Goal: Information Seeking & Learning: Learn about a topic

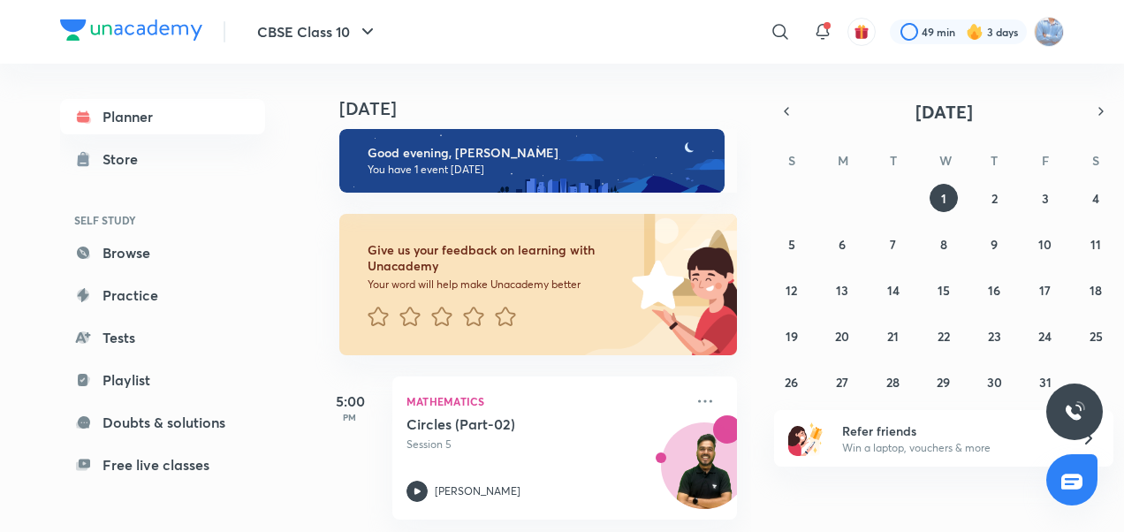
scroll to position [24, 0]
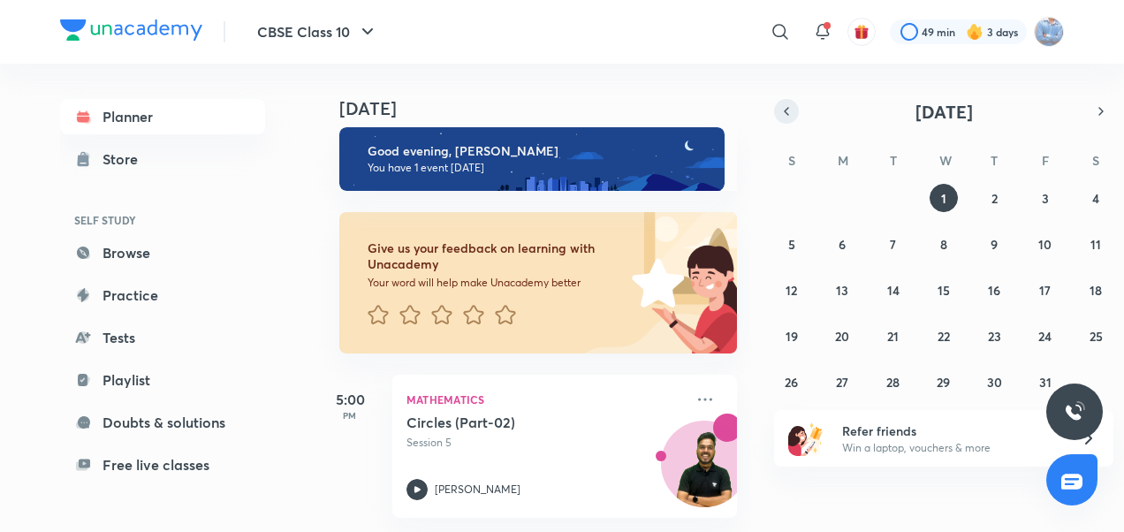
click at [787, 109] on icon "button" at bounding box center [787, 111] width 4 height 7
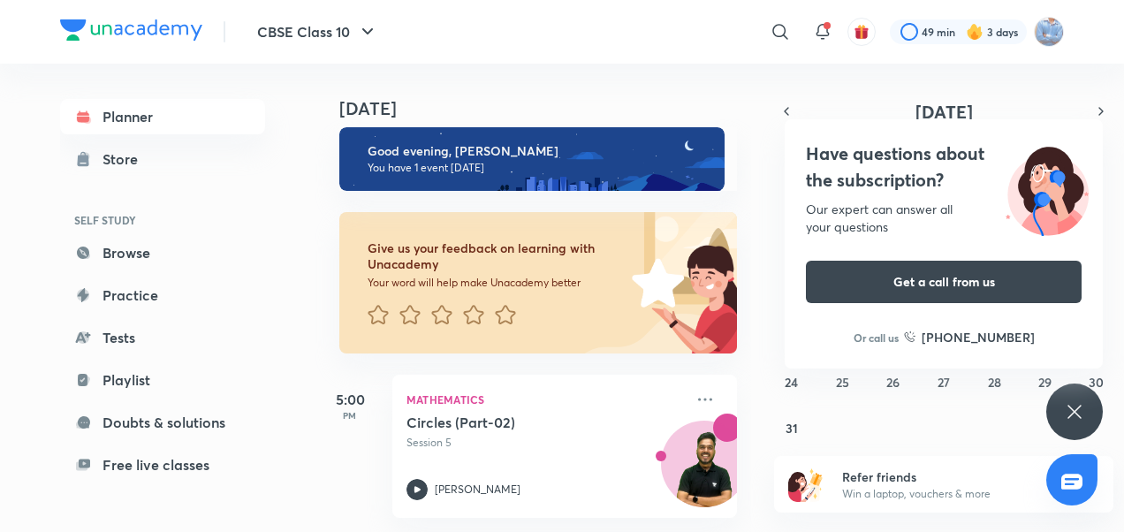
click at [1074, 409] on icon at bounding box center [1074, 411] width 21 height 21
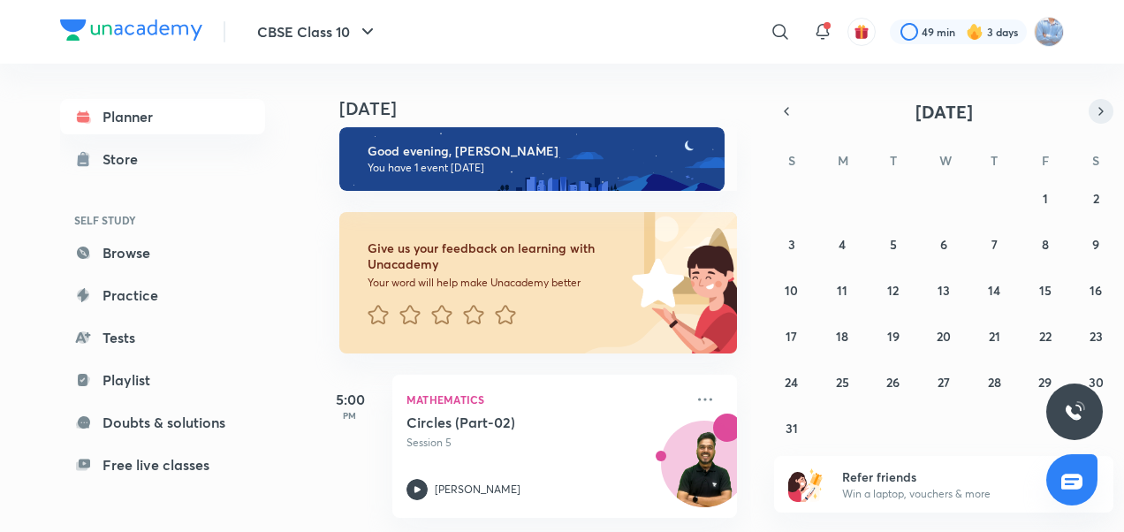
click at [1094, 102] on button "button" at bounding box center [1101, 111] width 25 height 25
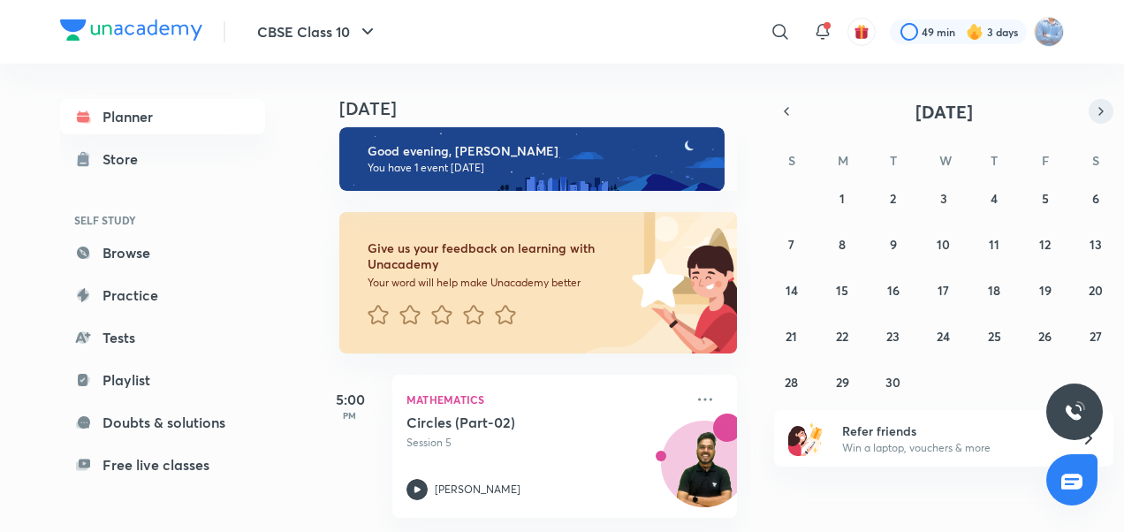
click at [1094, 102] on button "button" at bounding box center [1101, 111] width 25 height 25
click at [1105, 236] on button "11" at bounding box center [1096, 244] width 28 height 28
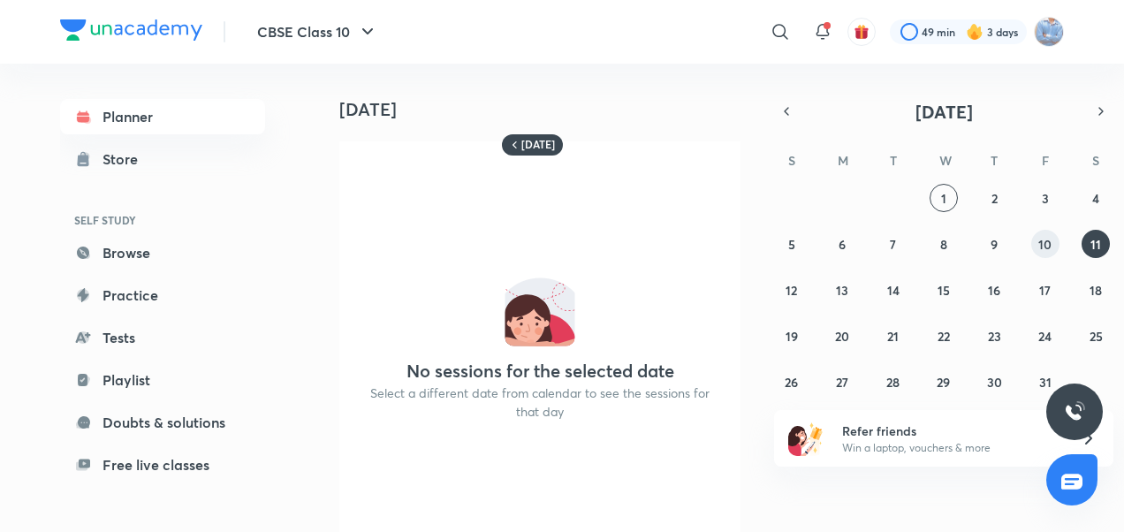
click at [1047, 249] on abbr "10" at bounding box center [1045, 244] width 13 height 17
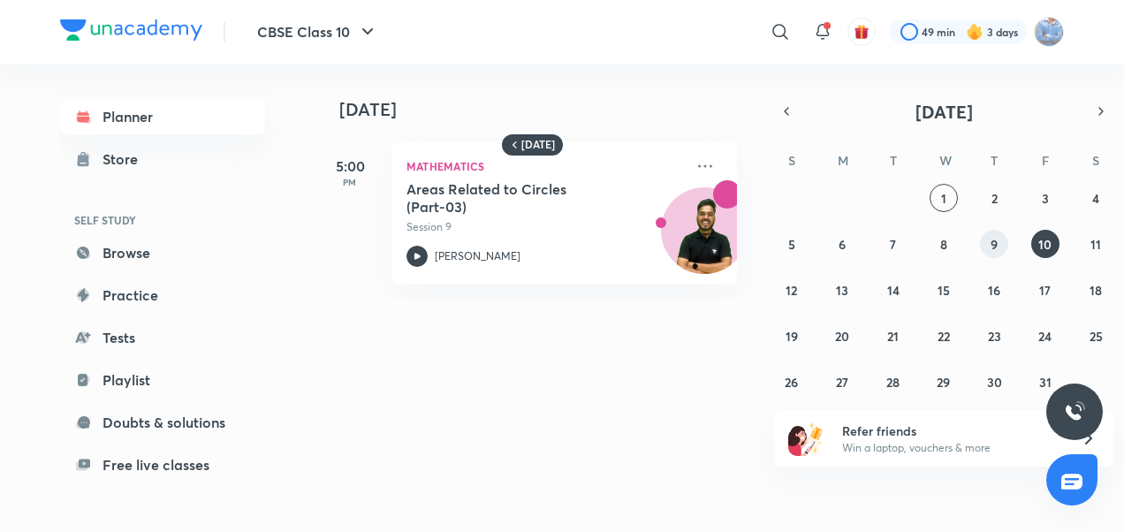
click at [990, 232] on button "9" at bounding box center [994, 244] width 28 height 28
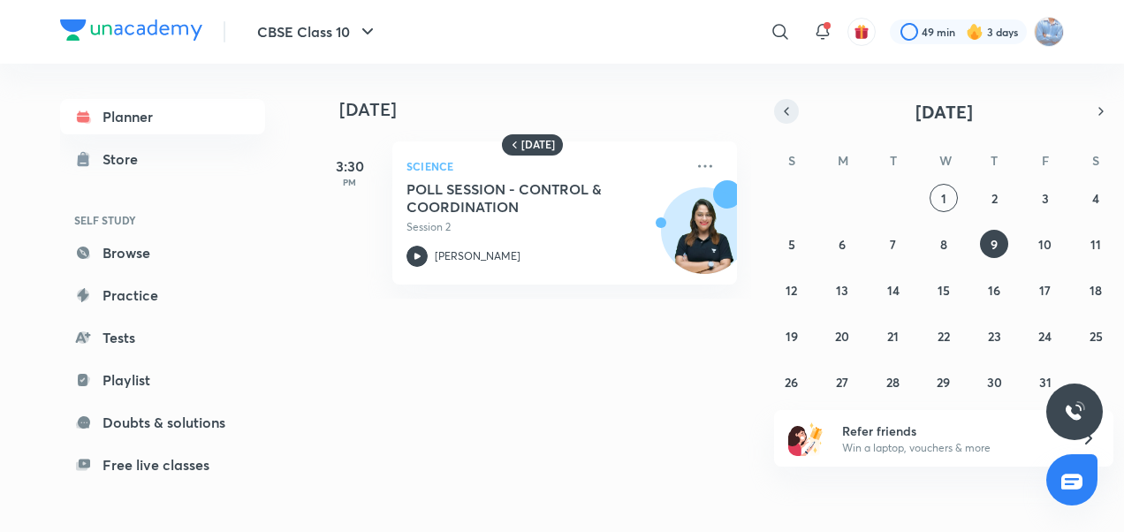
click at [794, 116] on button "button" at bounding box center [786, 111] width 25 height 25
click at [889, 379] on abbr "30" at bounding box center [893, 382] width 15 height 17
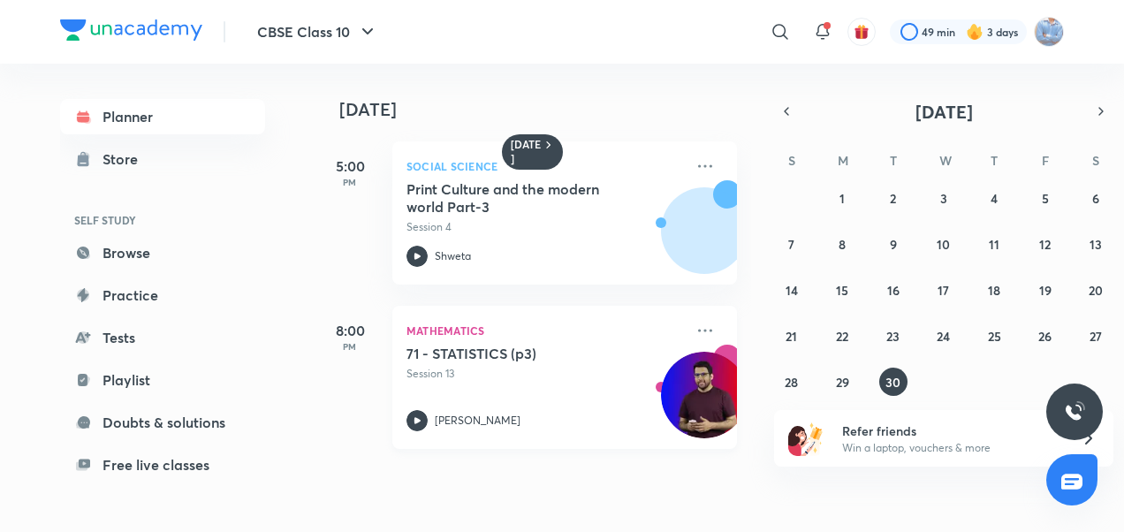
click at [421, 423] on icon at bounding box center [417, 420] width 21 height 21
